Goal: Manage account settings

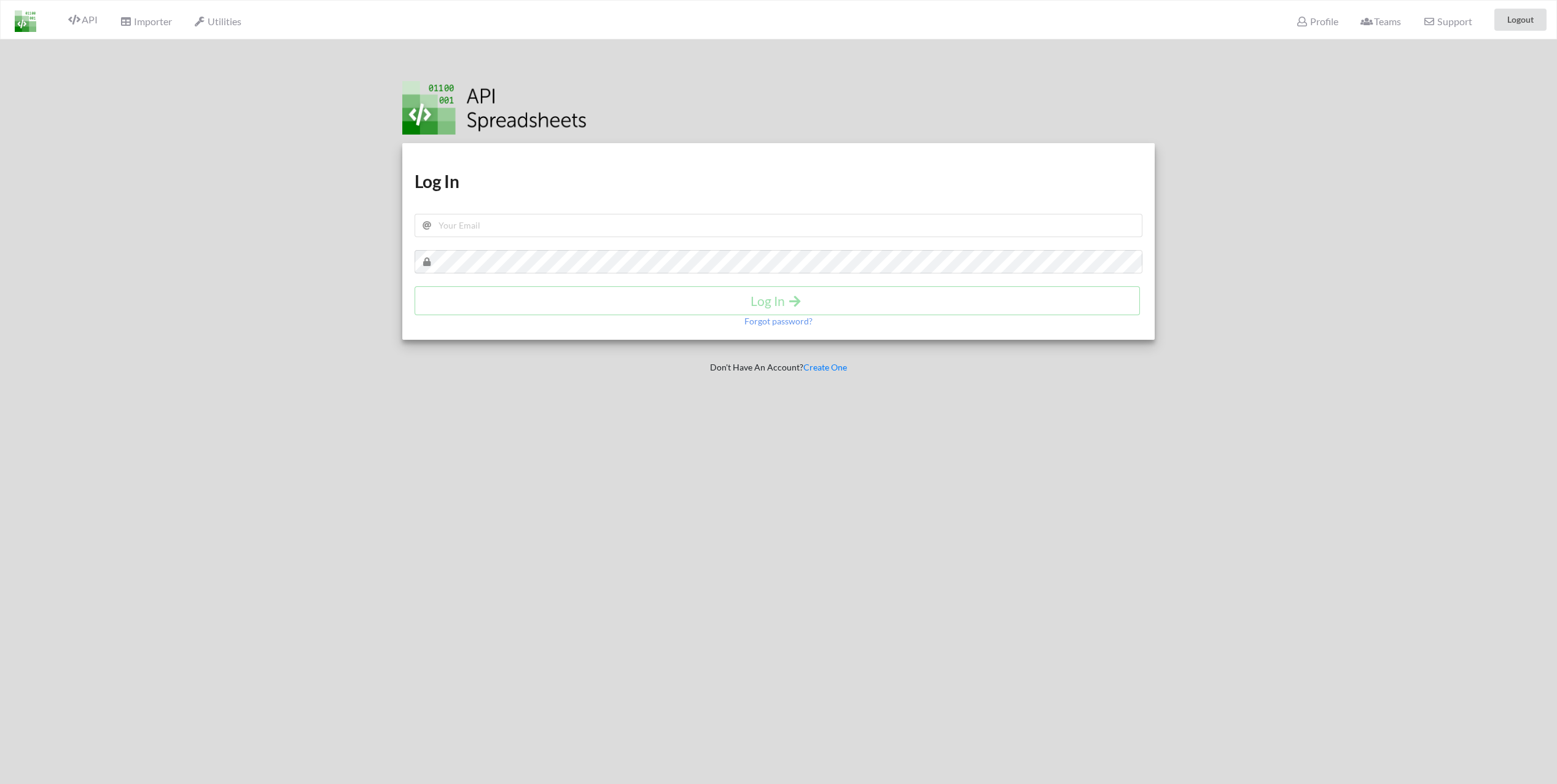
drag, startPoint x: 197, startPoint y: 611, endPoint x: 226, endPoint y: 468, distance: 145.9
click at [199, 596] on div at bounding box center [188, 431] width 394 height 784
drag, startPoint x: 471, startPoint y: 226, endPoint x: 475, endPoint y: 238, distance: 12.6
click at [471, 226] on input "text" at bounding box center [779, 225] width 728 height 23
type input "[EMAIL_ADDRESS][DOMAIN_NAME]"
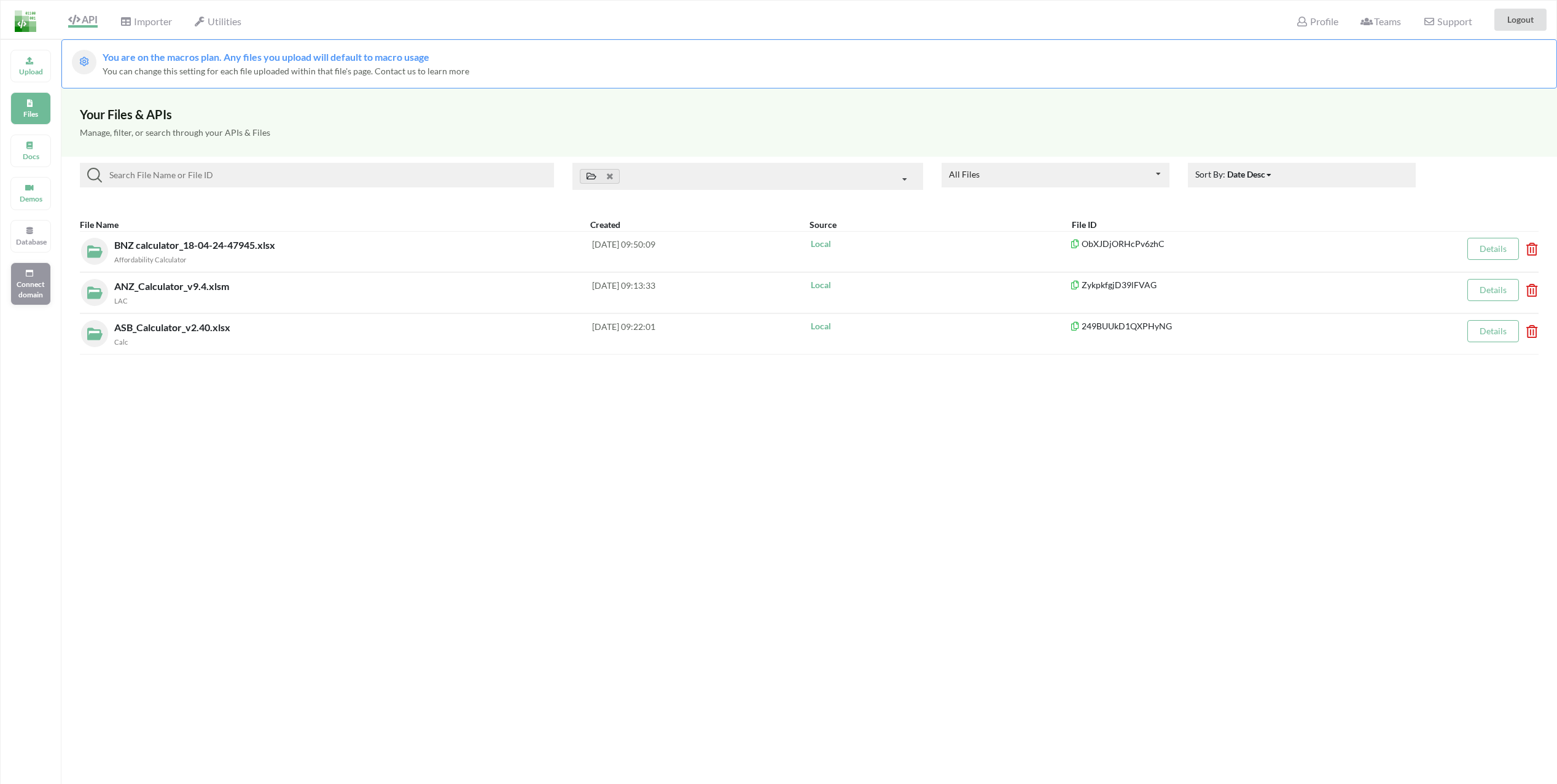
click at [34, 278] on div "Connect domain" at bounding box center [30, 284] width 40 height 43
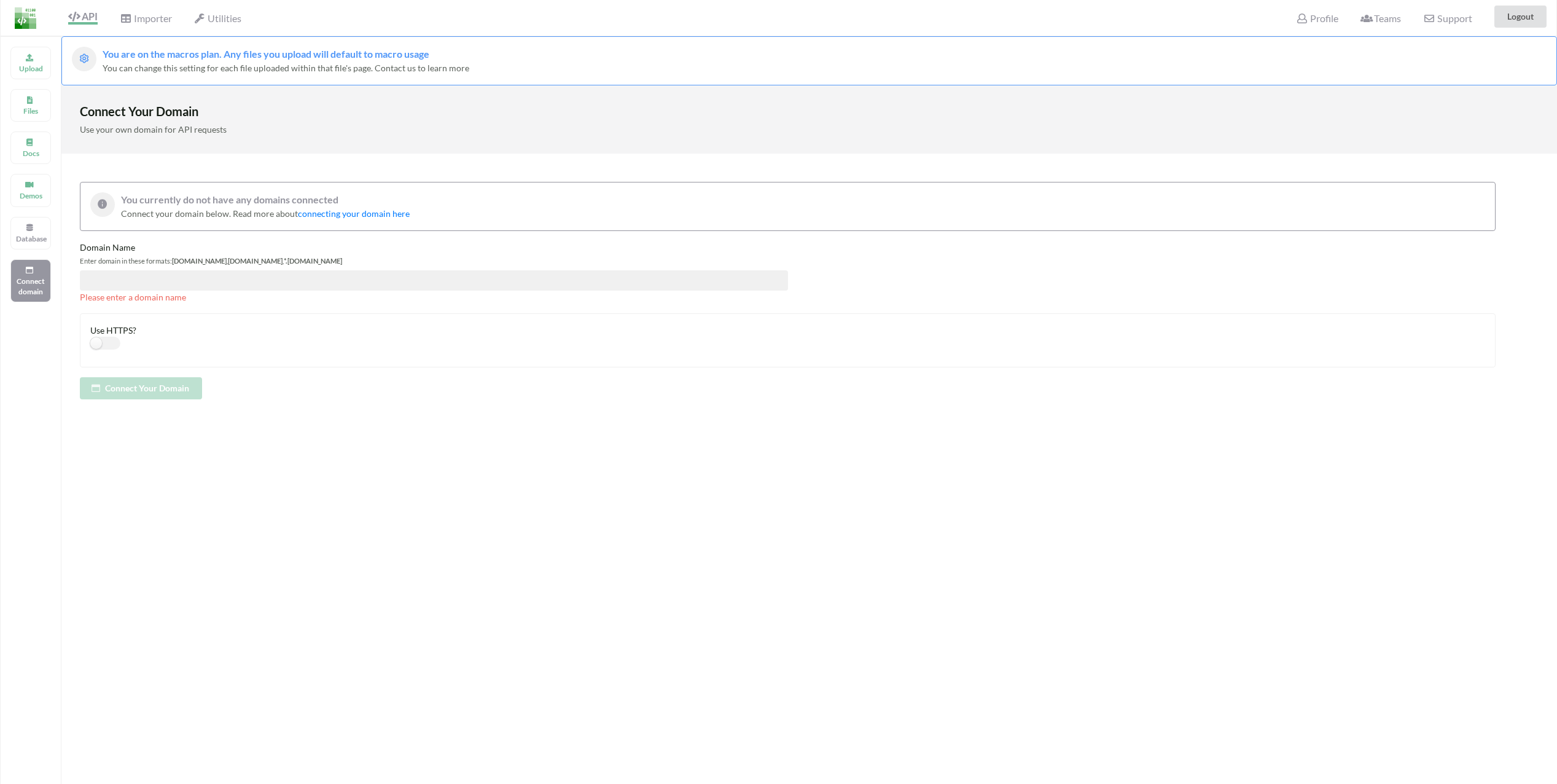
scroll to position [3, 0]
click at [1318, 17] on span "Profile" at bounding box center [1317, 19] width 42 height 15
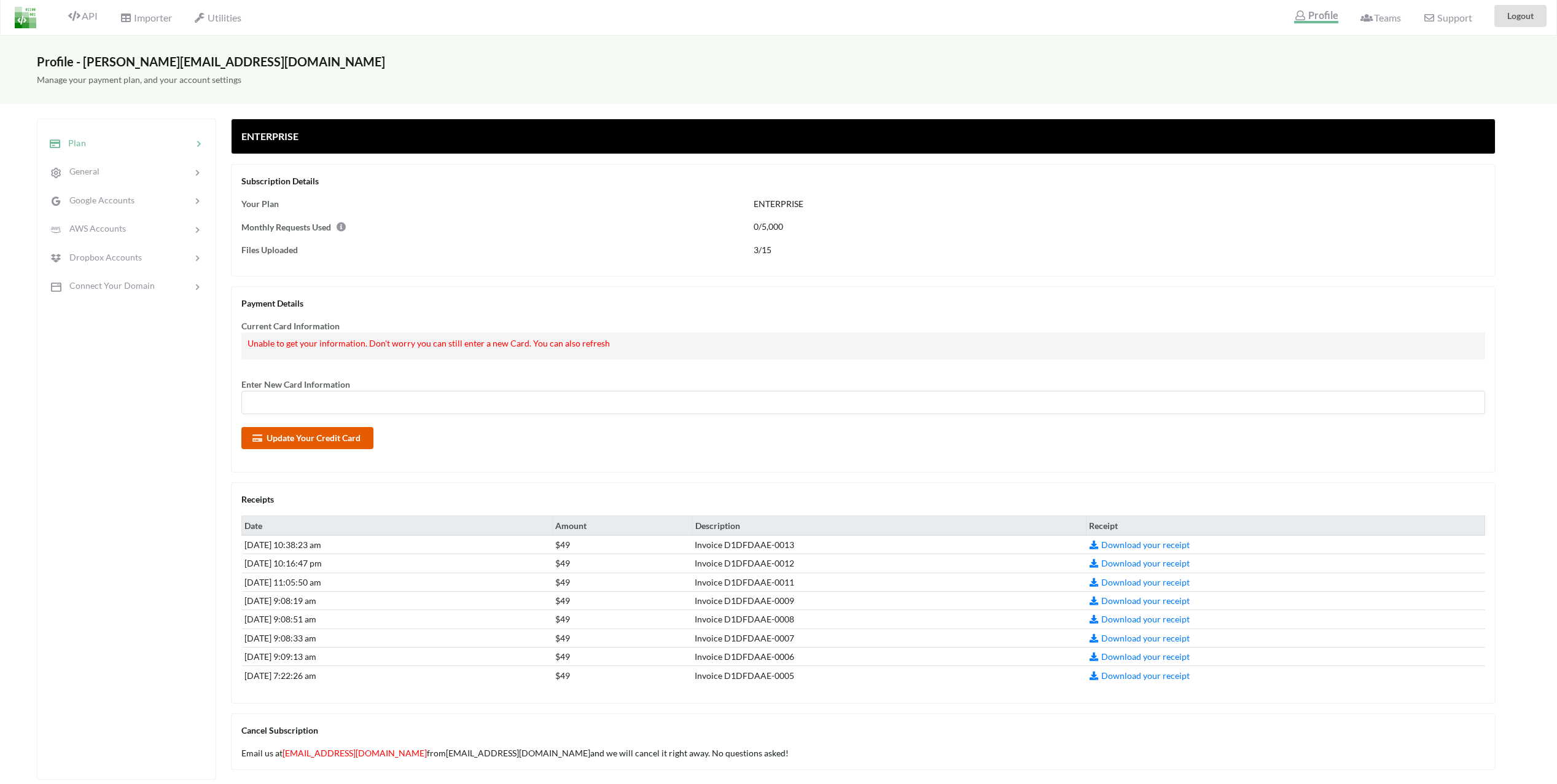
click at [317, 443] on button "Update Your Credit Card" at bounding box center [307, 438] width 132 height 22
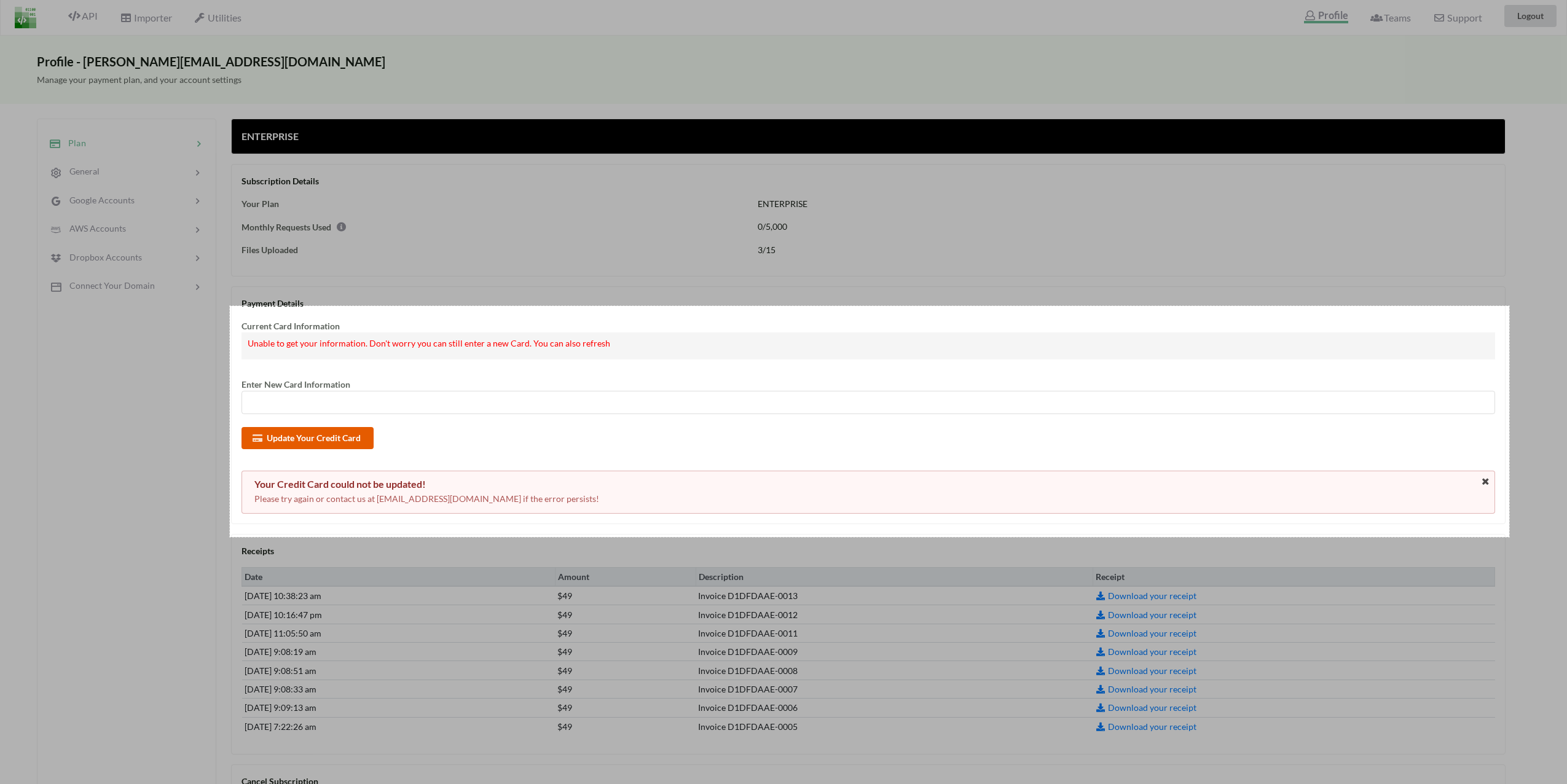
drag, startPoint x: 418, startPoint y: 404, endPoint x: 1527, endPoint y: 532, distance: 1116.4
click at [1527, 532] on div "2082 X 376" at bounding box center [788, 515] width 1576 height 1036
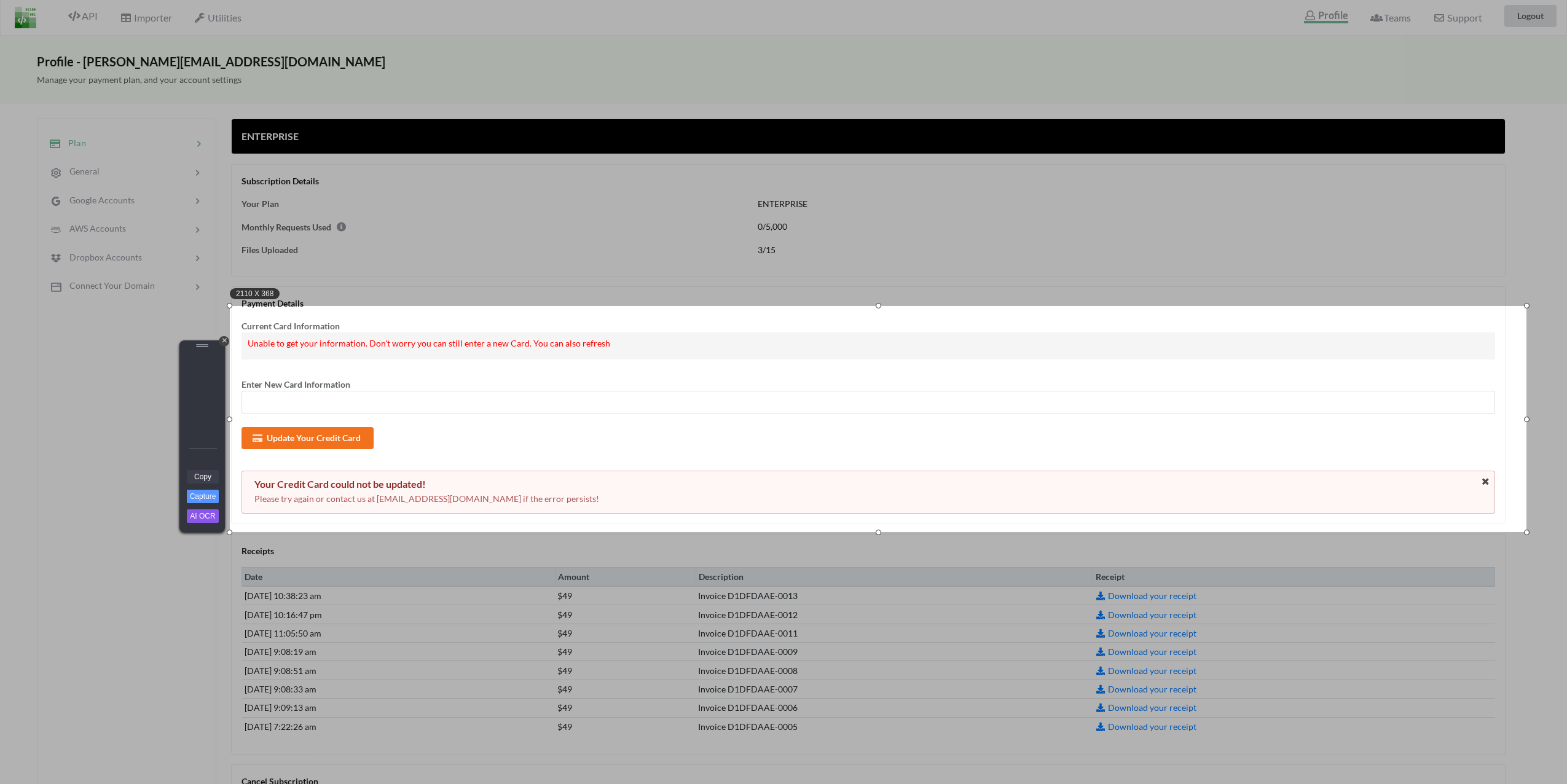
click at [206, 473] on link "Copy" at bounding box center [202, 477] width 32 height 14
